Goal: Check status: Check status

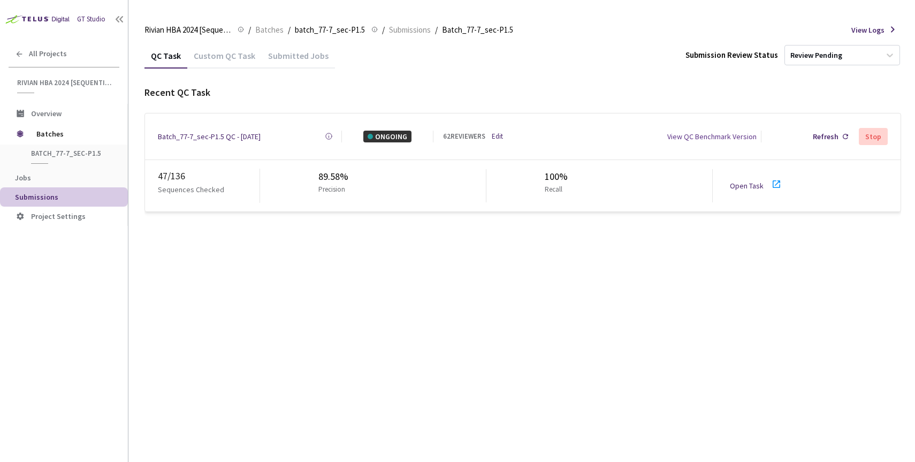
click at [189, 133] on div "Batch_77-7_sec-P1.5 QC - [DATE]" at bounding box center [209, 137] width 103 height 12
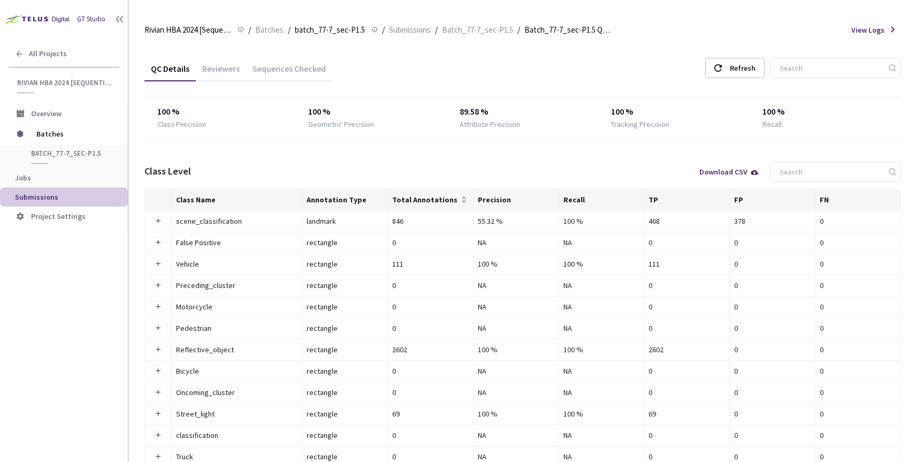
click at [233, 77] on div "Reviewers" at bounding box center [221, 72] width 50 height 18
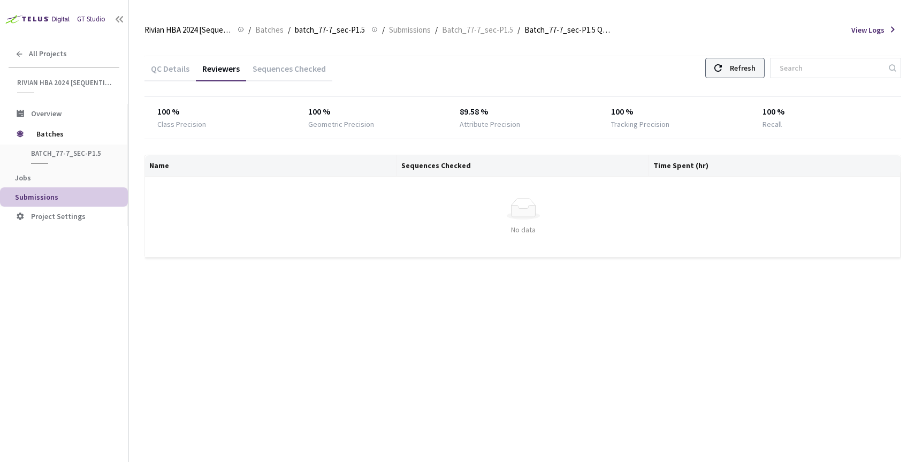
click at [722, 66] on icon at bounding box center [717, 67] width 7 height 7
click at [288, 76] on div "Sequences Checked" at bounding box center [289, 72] width 86 height 18
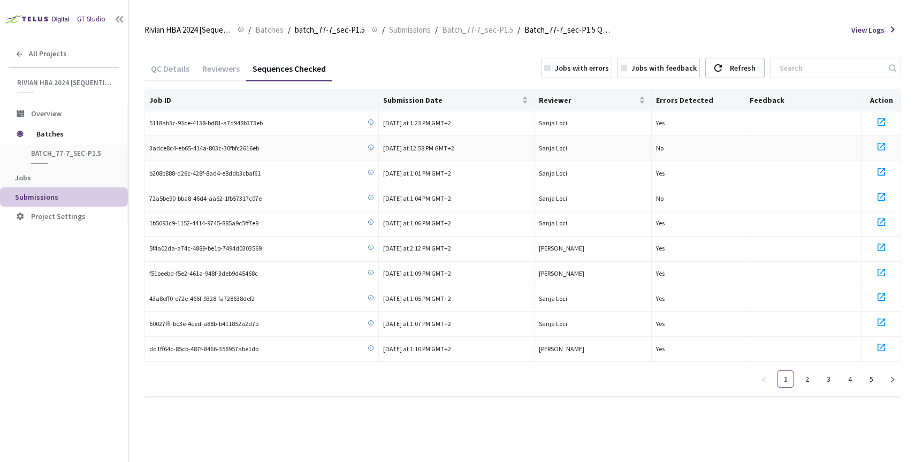
click at [236, 148] on span "3adce8c4-eb65-414a-803c-30fbfc2616eb" at bounding box center [204, 148] width 110 height 10
click at [880, 145] on icon at bounding box center [881, 146] width 13 height 13
click at [810, 375] on link "2" at bounding box center [807, 379] width 16 height 16
click at [785, 379] on link "1" at bounding box center [785, 379] width 16 height 16
click at [871, 374] on link "5" at bounding box center [871, 379] width 16 height 16
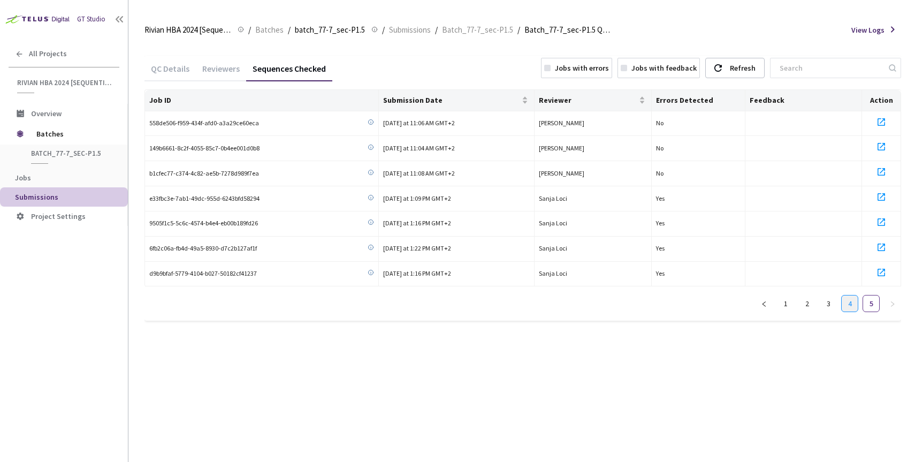
click at [845, 300] on link "4" at bounding box center [849, 303] width 16 height 16
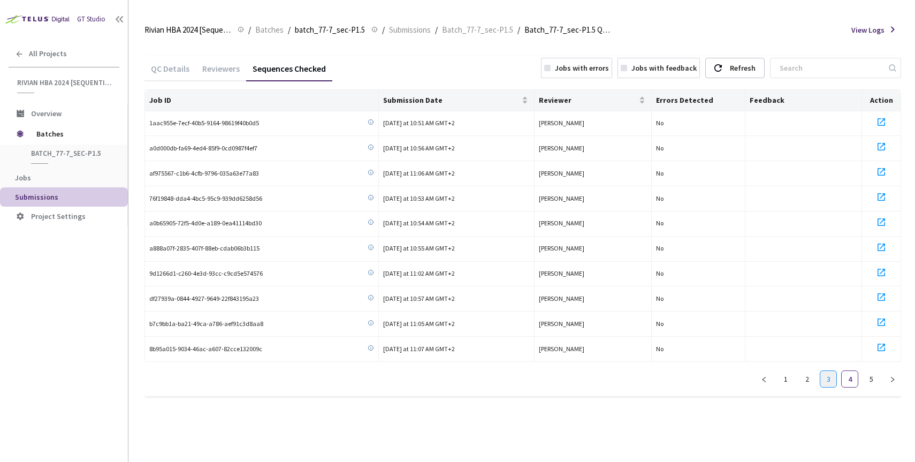
click at [824, 380] on link "3" at bounding box center [828, 379] width 16 height 16
drag, startPoint x: 805, startPoint y: 377, endPoint x: 776, endPoint y: 377, distance: 28.9
click at [804, 377] on link "2" at bounding box center [807, 379] width 16 height 16
click at [779, 375] on link "1" at bounding box center [785, 379] width 16 height 16
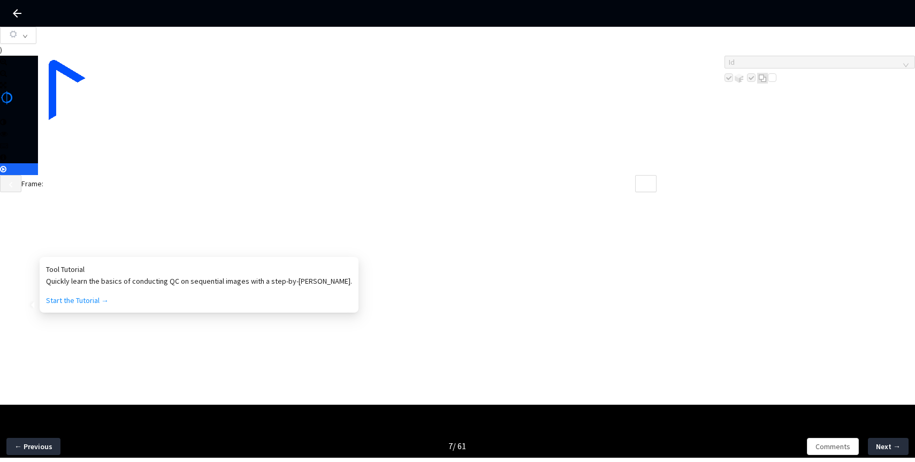
click at [106, 124] on div at bounding box center [72, 124] width 68 height 0
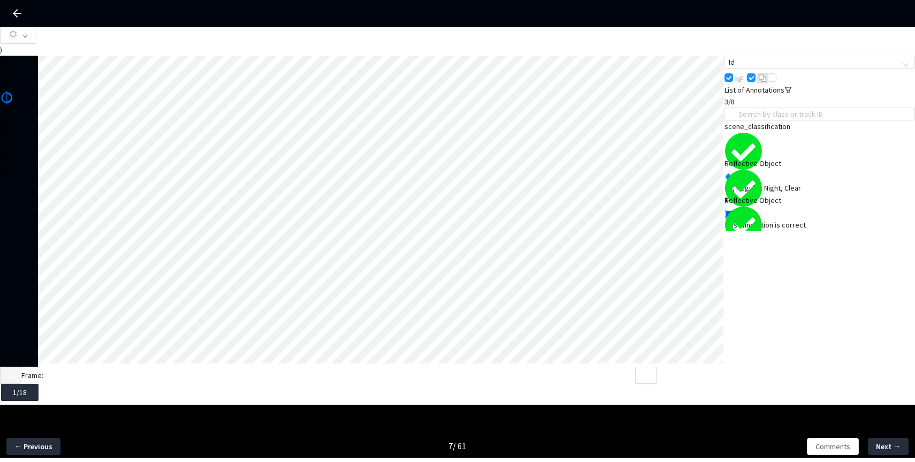
click at [788, 132] on div "scene_classification" at bounding box center [800, 126] width 152 height 12
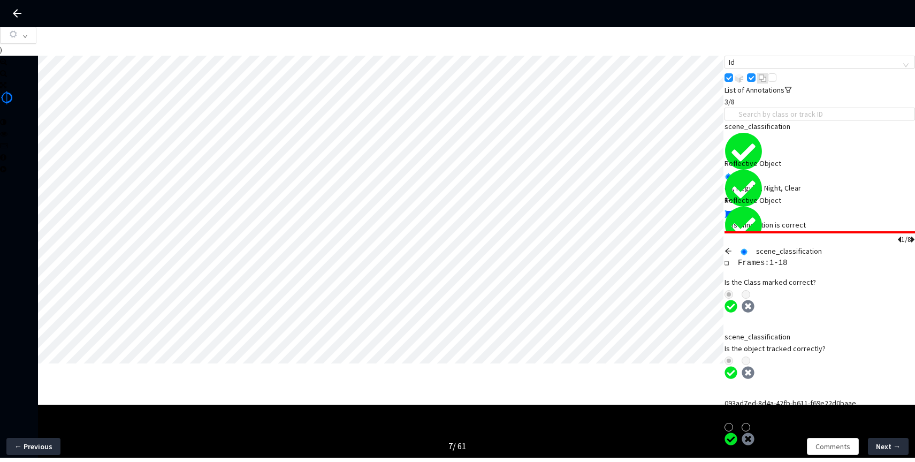
click at [36, 39] on button "button" at bounding box center [18, 35] width 36 height 17
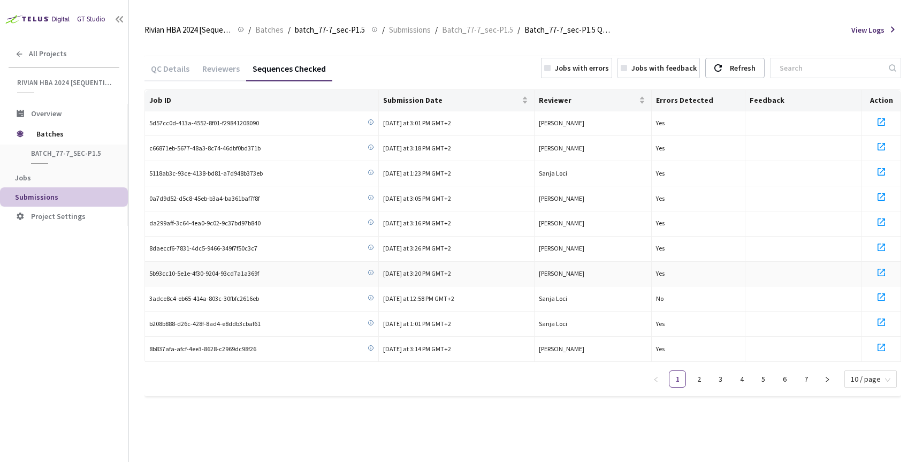
click at [883, 269] on icon at bounding box center [880, 272] width 7 height 7
click at [162, 62] on div "QC Details" at bounding box center [169, 67] width 51 height 23
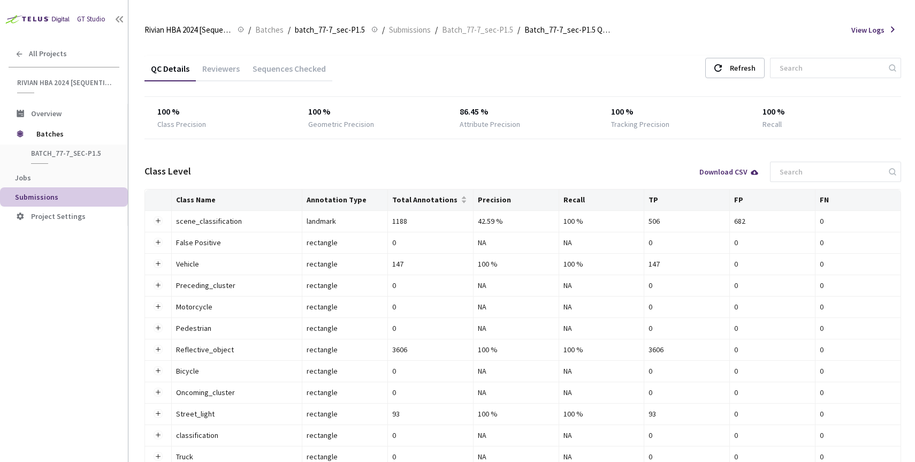
click at [35, 198] on span "Submissions" at bounding box center [36, 197] width 43 height 10
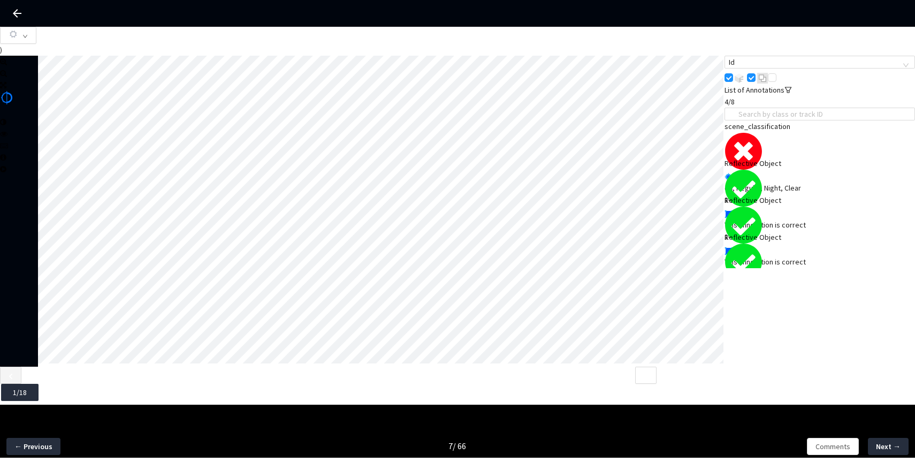
click at [797, 194] on div "1-18" at bounding box center [819, 200] width 190 height 12
